Goal: Find specific page/section: Find specific page/section

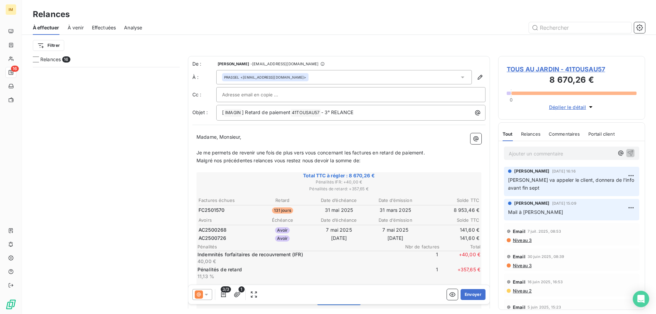
scroll to position [242, 142]
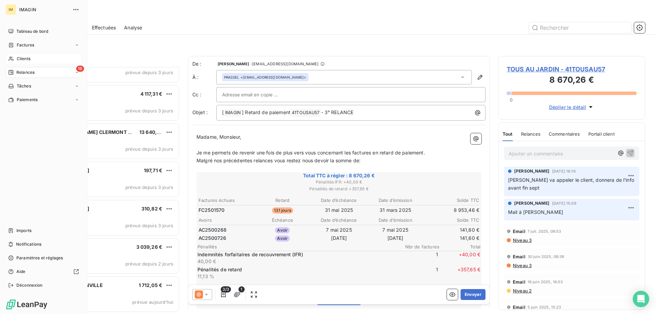
click at [15, 58] on div "Clients" at bounding box center [43, 58] width 76 height 11
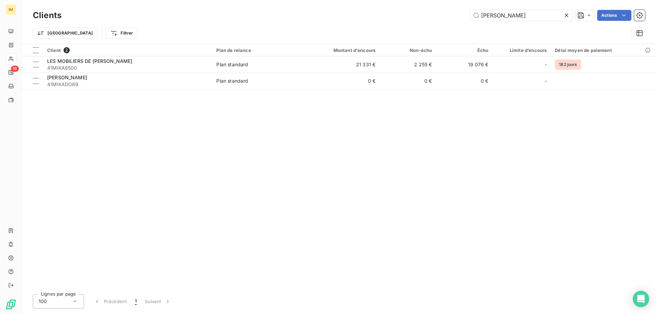
drag, startPoint x: 505, startPoint y: 16, endPoint x: 447, endPoint y: 16, distance: 58.1
click at [447, 16] on div "mika Actions" at bounding box center [358, 15] width 576 height 11
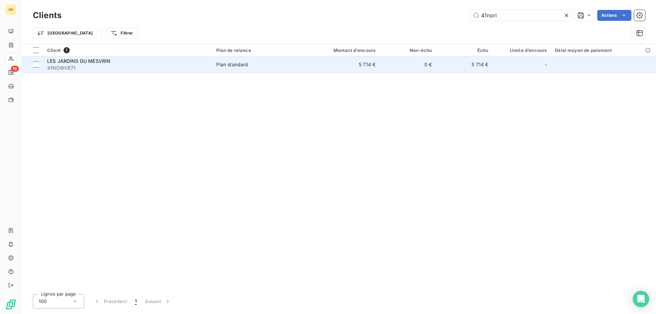
type input "41nori"
click at [397, 65] on td "0 €" at bounding box center [408, 64] width 56 height 16
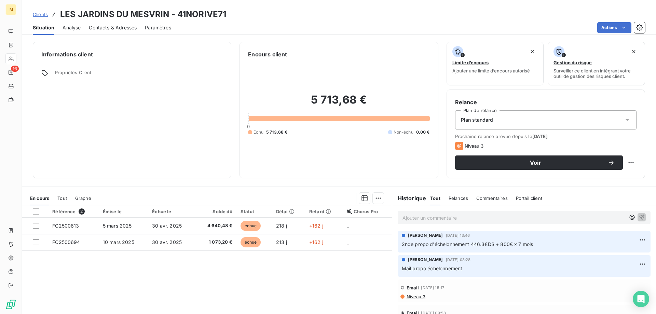
click at [135, 138] on div "Informations client Propriétés Client" at bounding box center [132, 110] width 199 height 137
